Goal: Communication & Community: Answer question/provide support

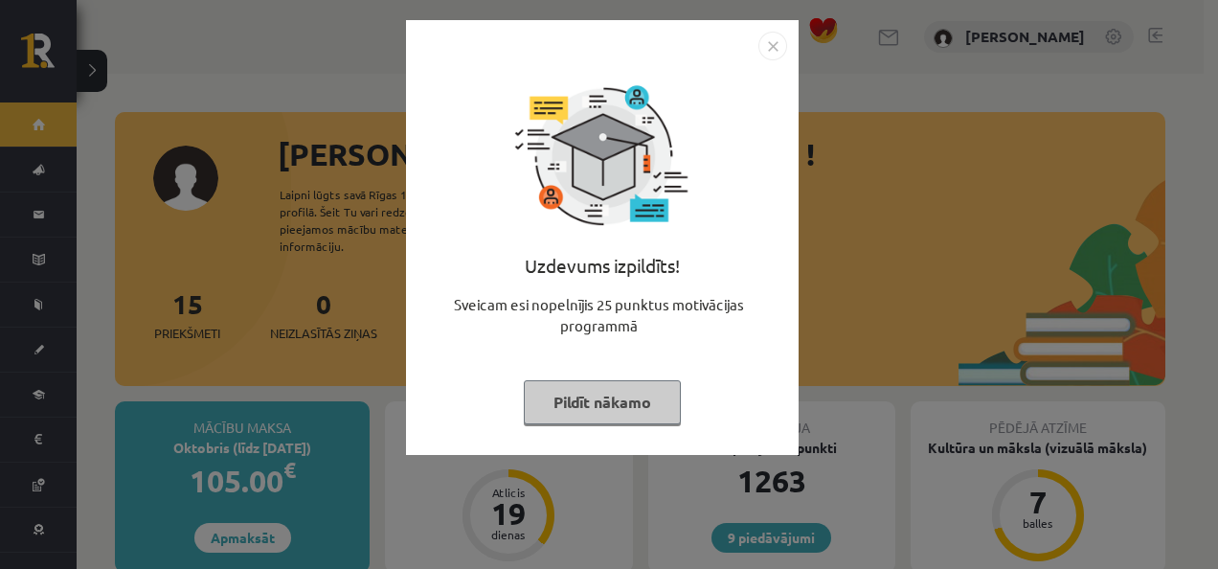
click at [621, 410] on button "Pildīt nākamo" at bounding box center [602, 402] width 157 height 44
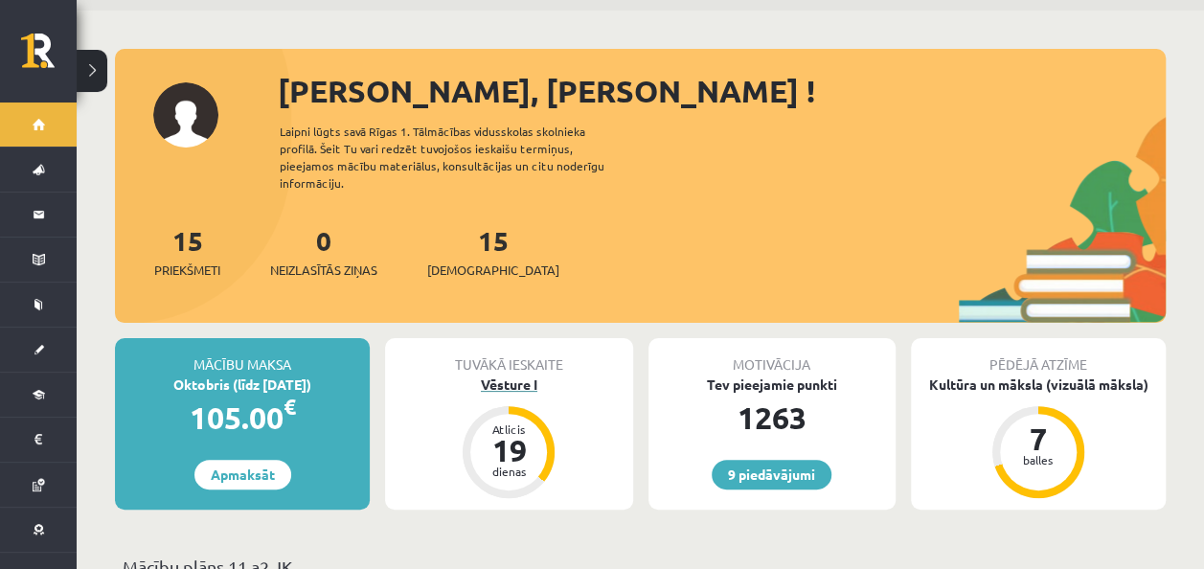
scroll to position [61, 0]
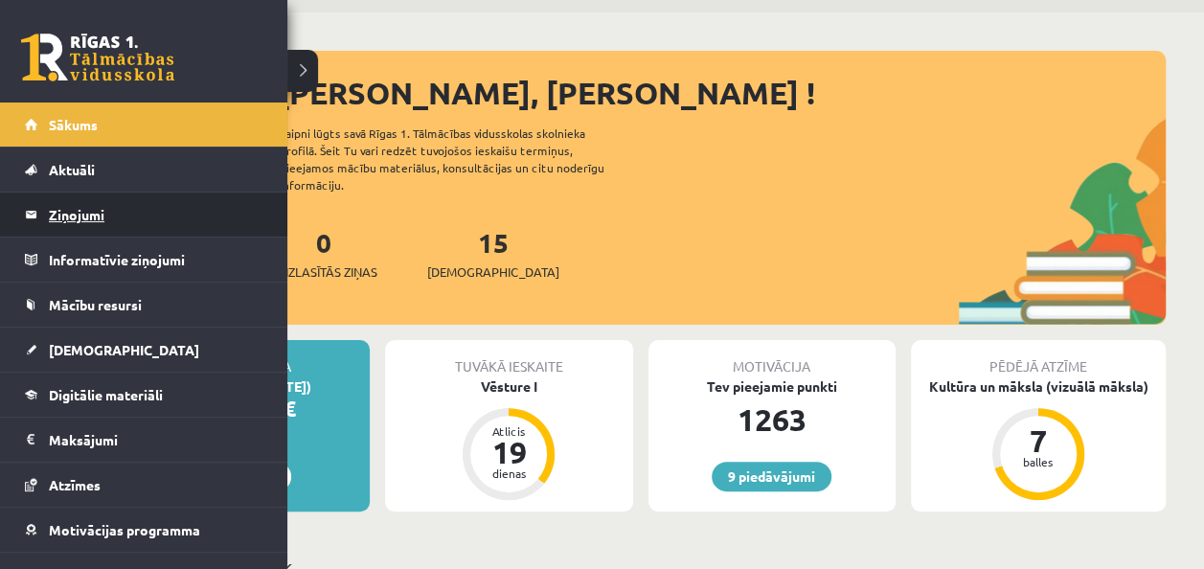
click at [96, 218] on legend "Ziņojumi 0" at bounding box center [156, 215] width 215 height 44
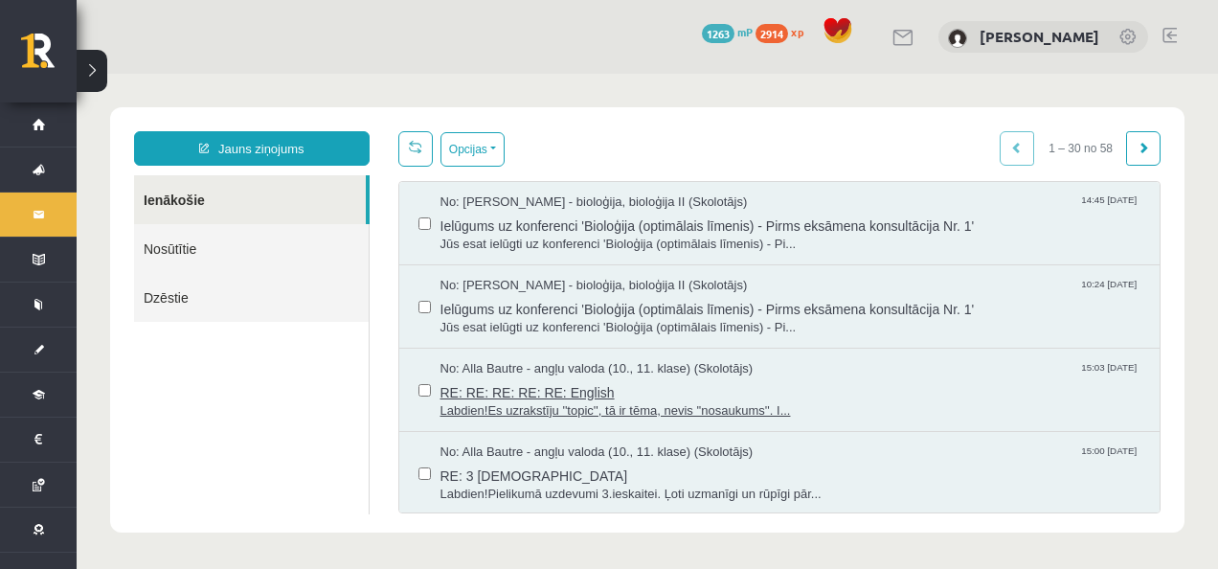
click at [684, 408] on span "Labdien!Es uzrakstīju ''topic'', tā ir tēma, nevis ''nosaukums''. I..." at bounding box center [791, 411] width 701 height 18
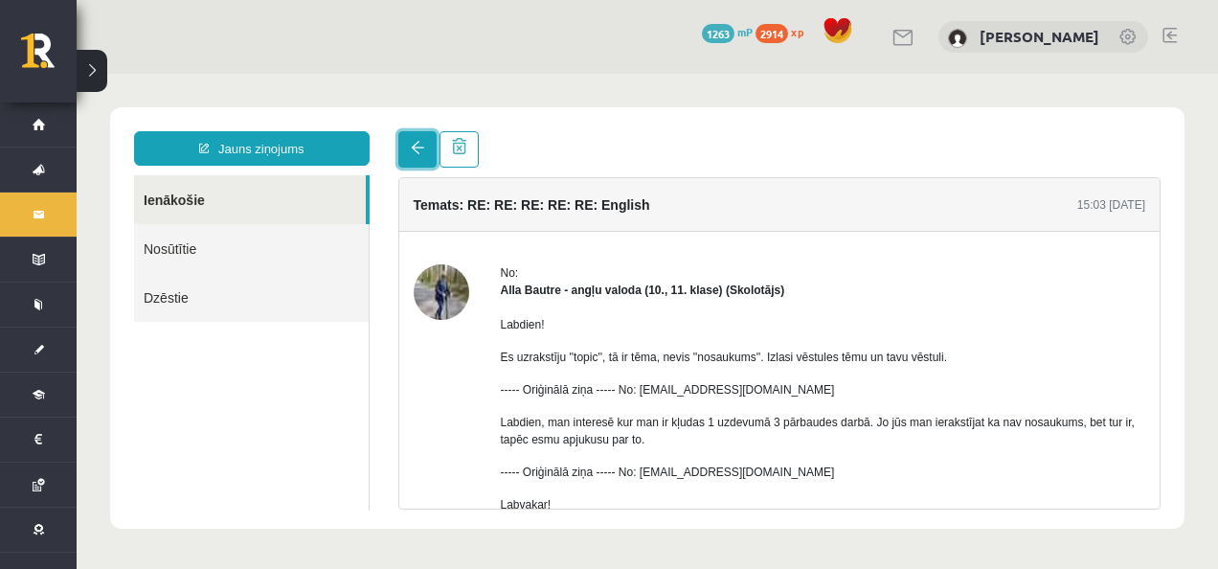
click at [411, 148] on span at bounding box center [417, 147] width 13 height 13
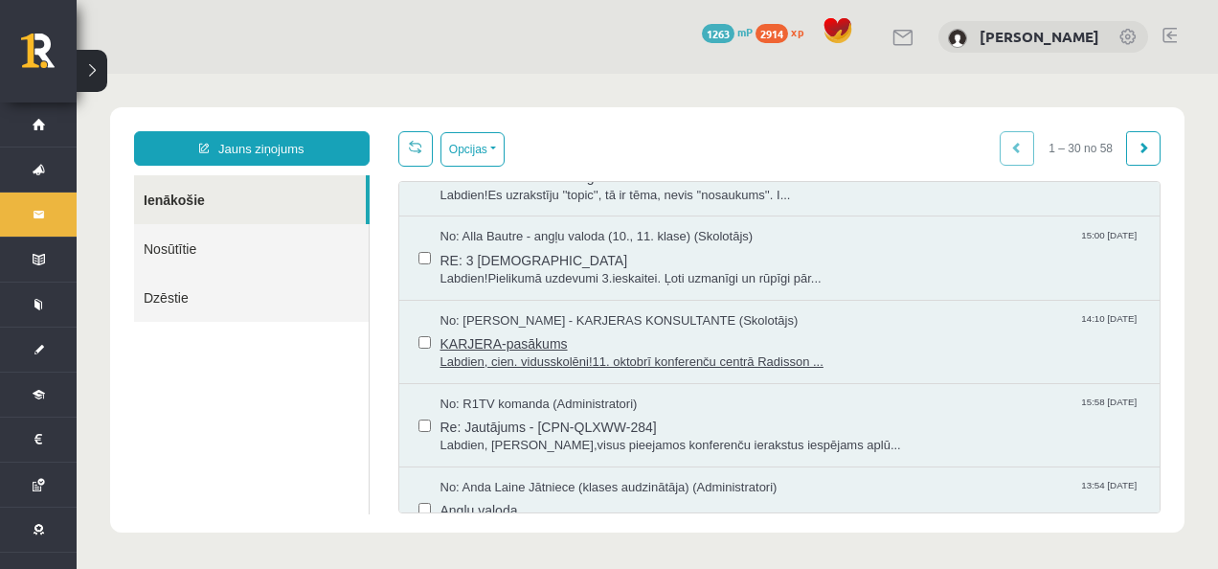
scroll to position [217, 0]
click at [761, 394] on div "No: R1TV komanda (Administratori) 15:58 [DATE]" at bounding box center [791, 403] width 701 height 18
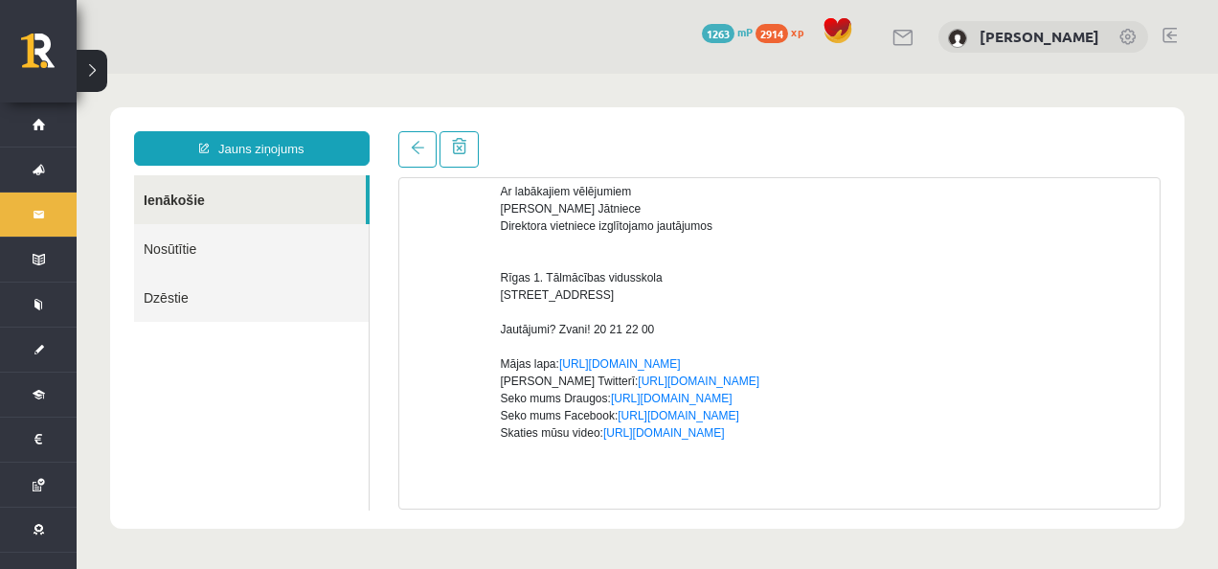
scroll to position [0, 0]
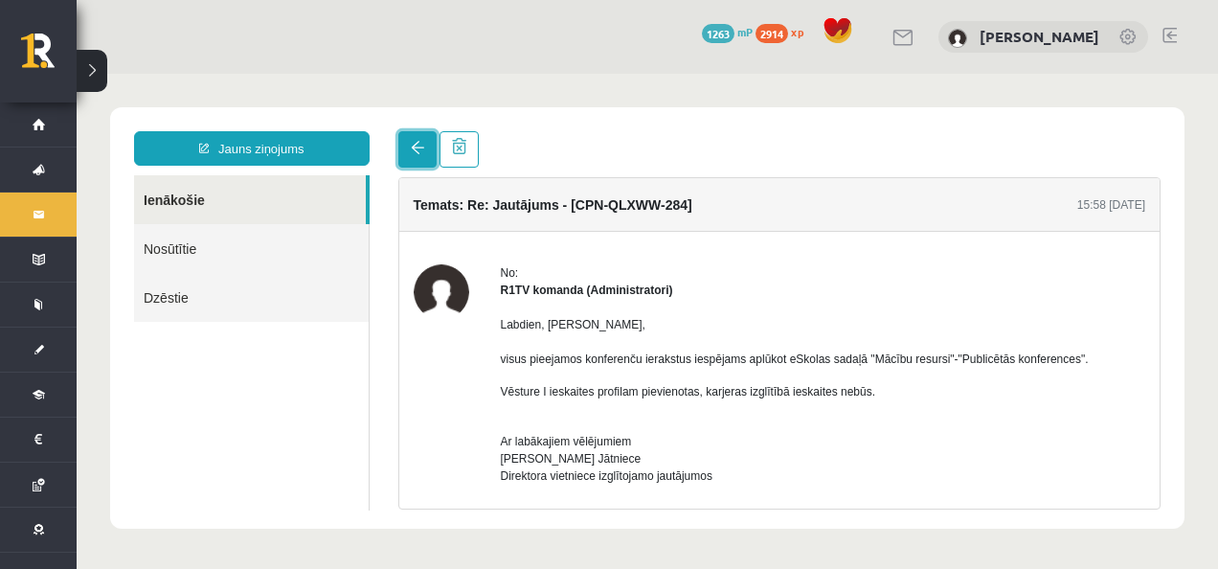
click at [414, 151] on span at bounding box center [417, 147] width 13 height 13
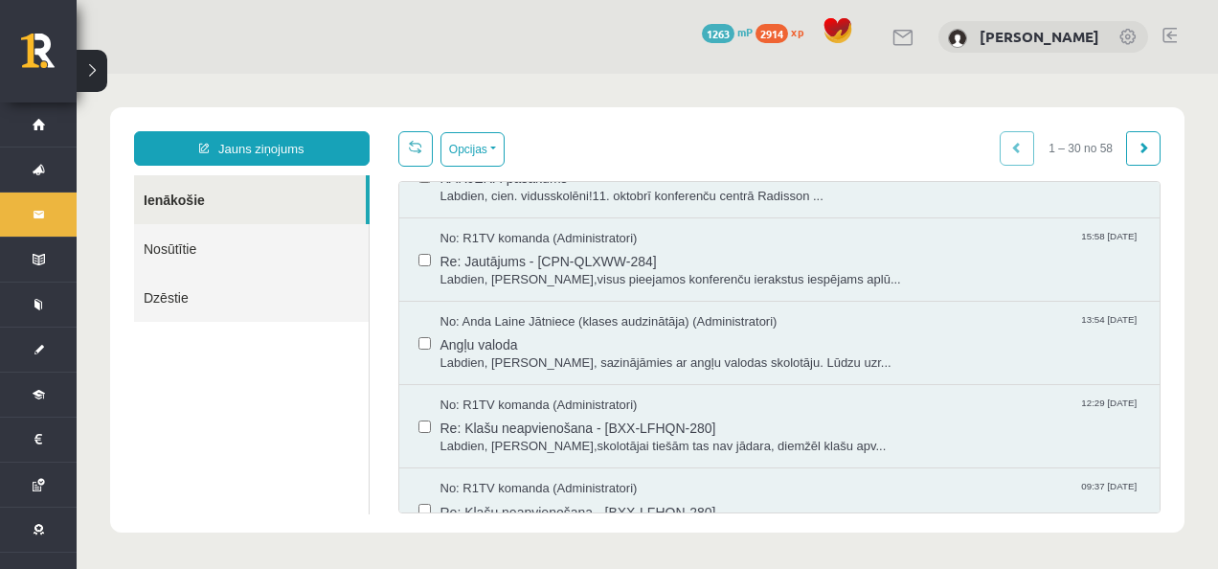
scroll to position [390, 0]
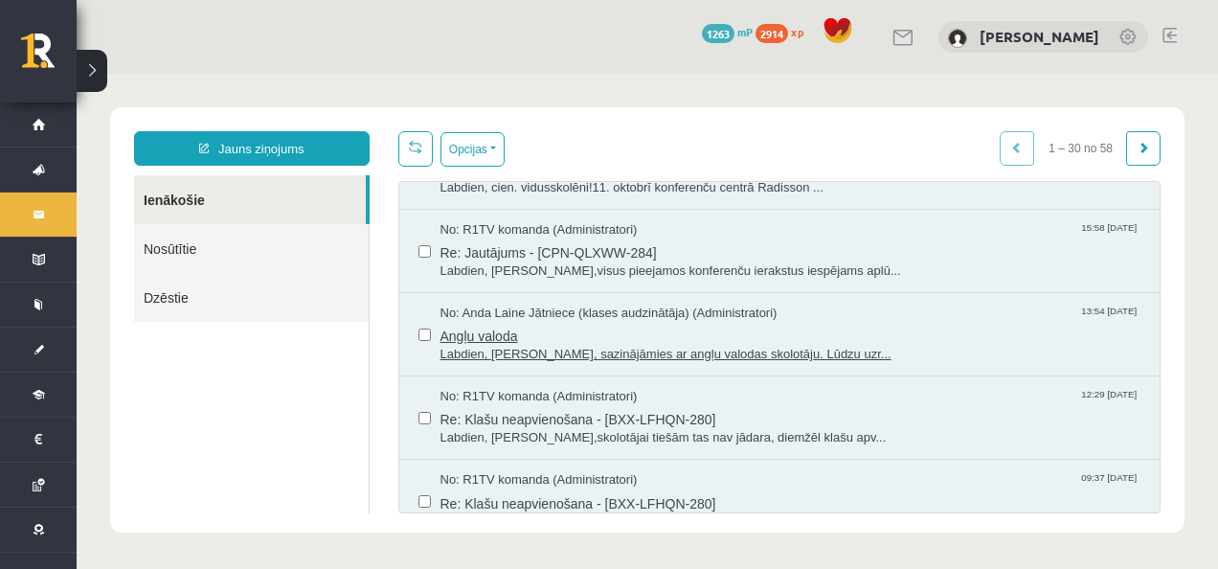
click at [782, 352] on span "Labdien, [PERSON_NAME], sazinājāmies ar angļu valodas skolotāju. Lūdzu uzr..." at bounding box center [791, 355] width 701 height 18
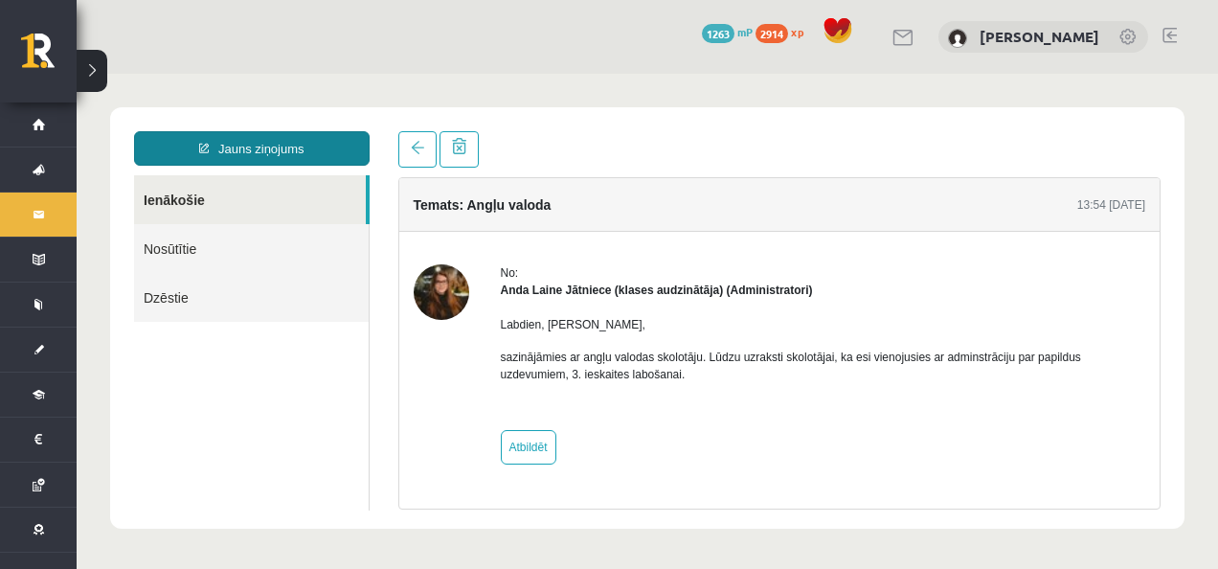
scroll to position [0, 0]
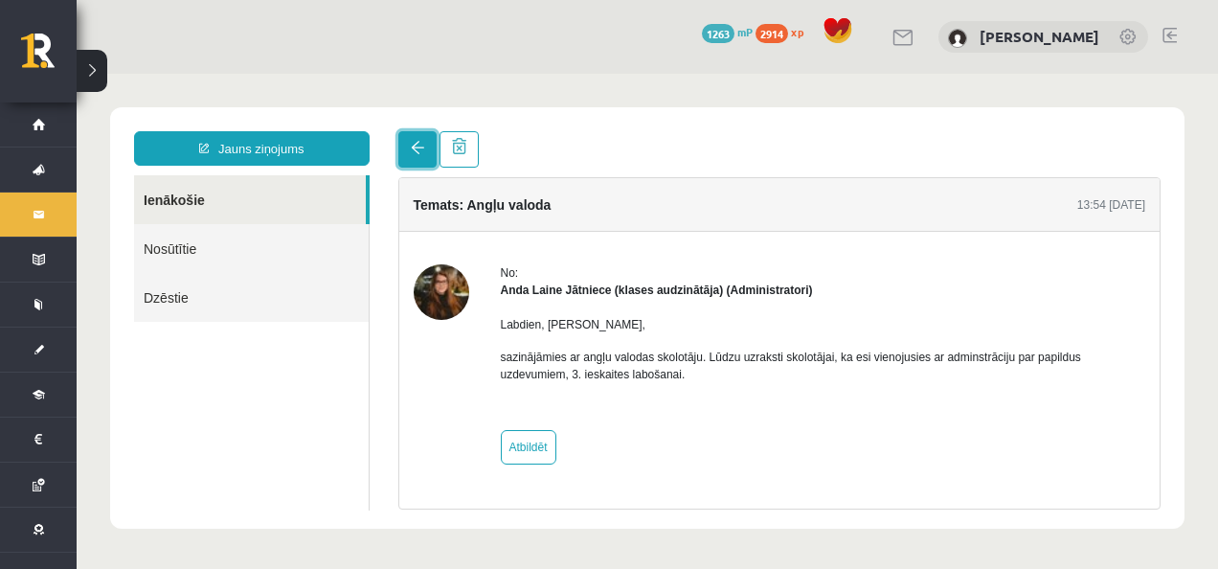
click at [420, 140] on link at bounding box center [417, 149] width 38 height 36
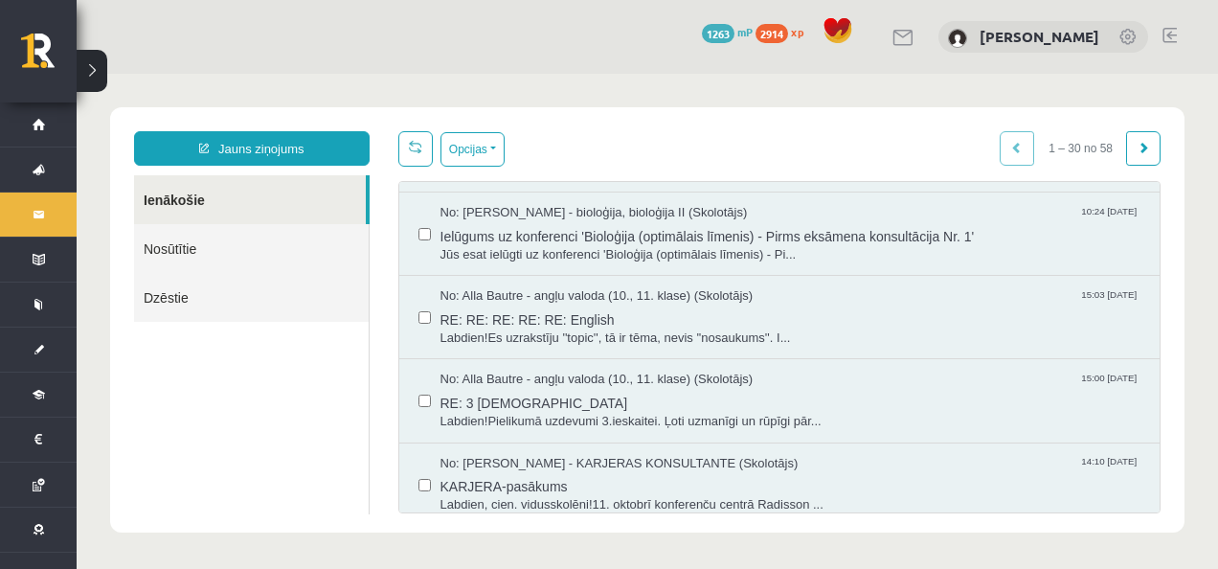
scroll to position [74, 0]
click at [715, 405] on span "RE: 3 [DEMOGRAPHIC_DATA]" at bounding box center [791, 400] width 701 height 24
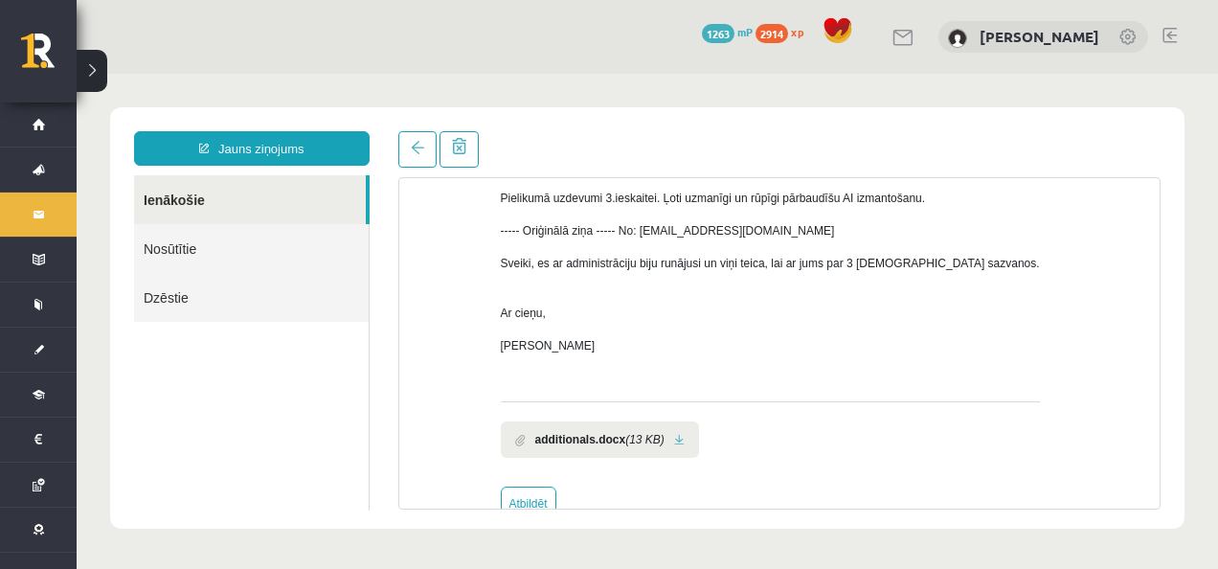
scroll to position [203, 0]
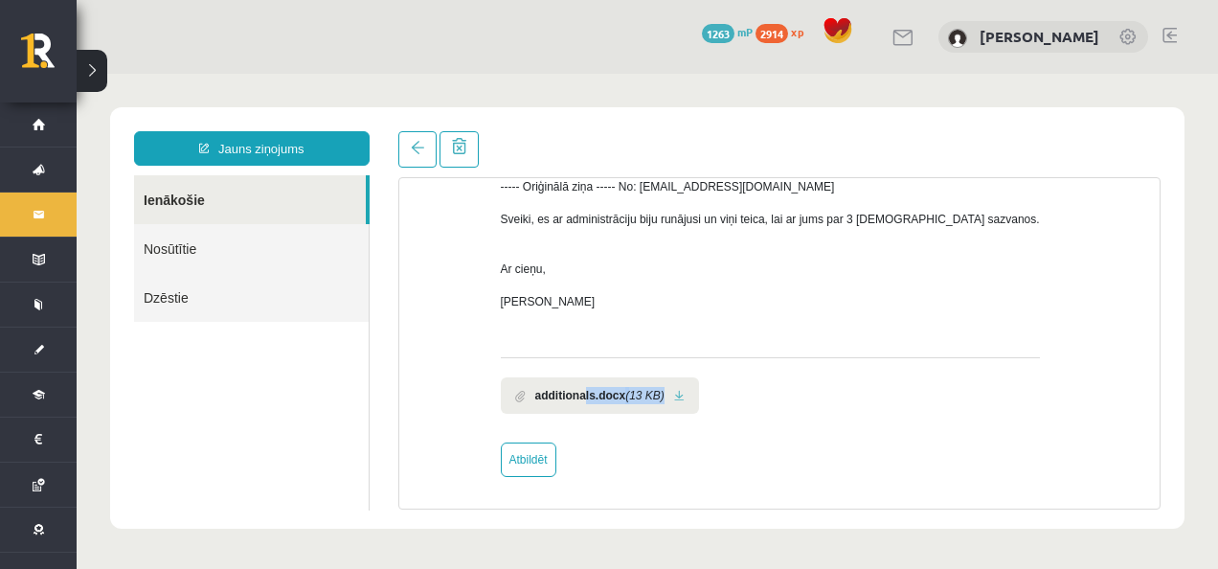
drag, startPoint x: 586, startPoint y: 400, endPoint x: 669, endPoint y: 402, distance: 82.4
click at [669, 402] on li "additionals.docx (13 KB)" at bounding box center [600, 395] width 198 height 36
click at [675, 397] on link at bounding box center [679, 396] width 11 height 12
